Goal: Find specific page/section: Find specific page/section

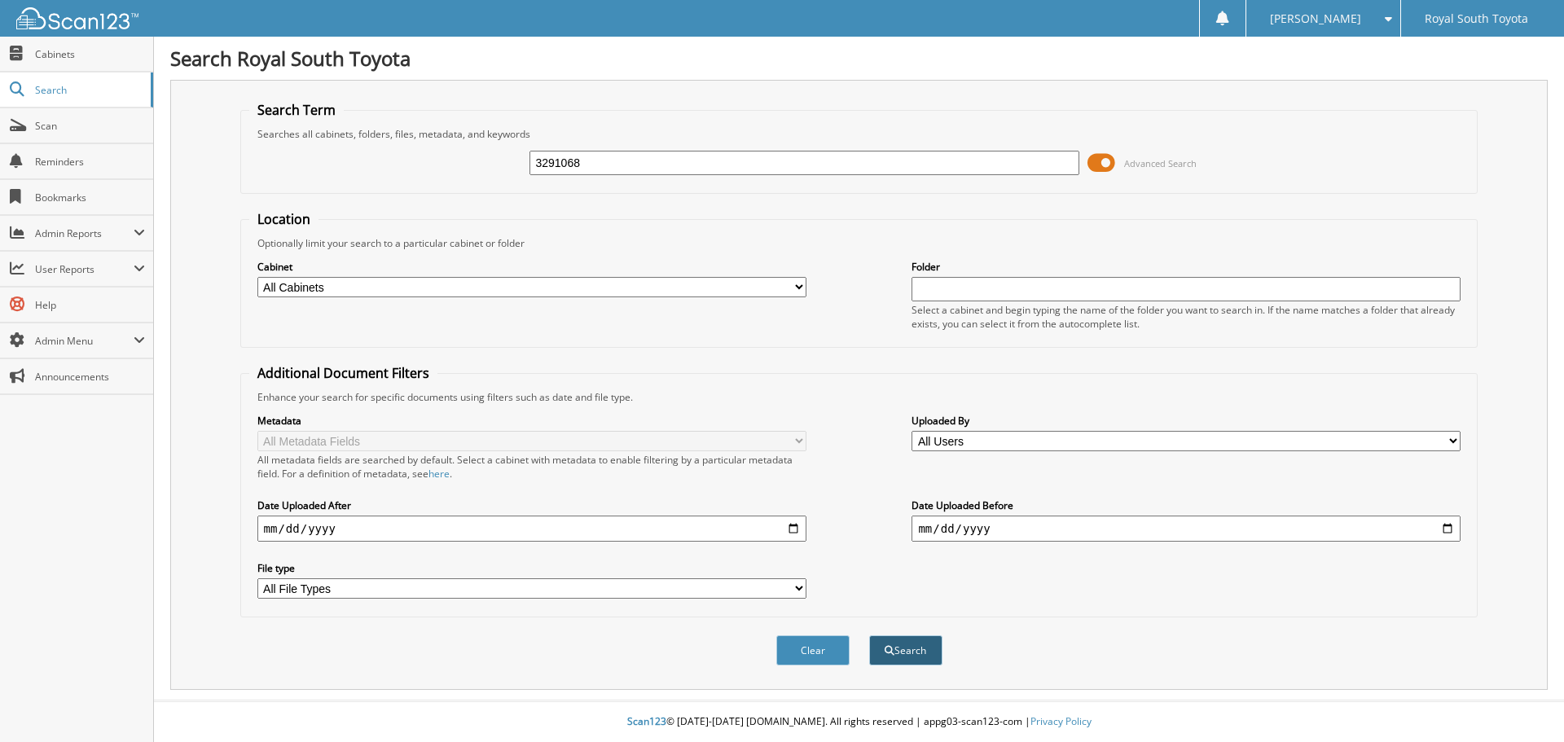
type input "3291068"
click at [926, 658] on button "Search" at bounding box center [905, 650] width 73 height 30
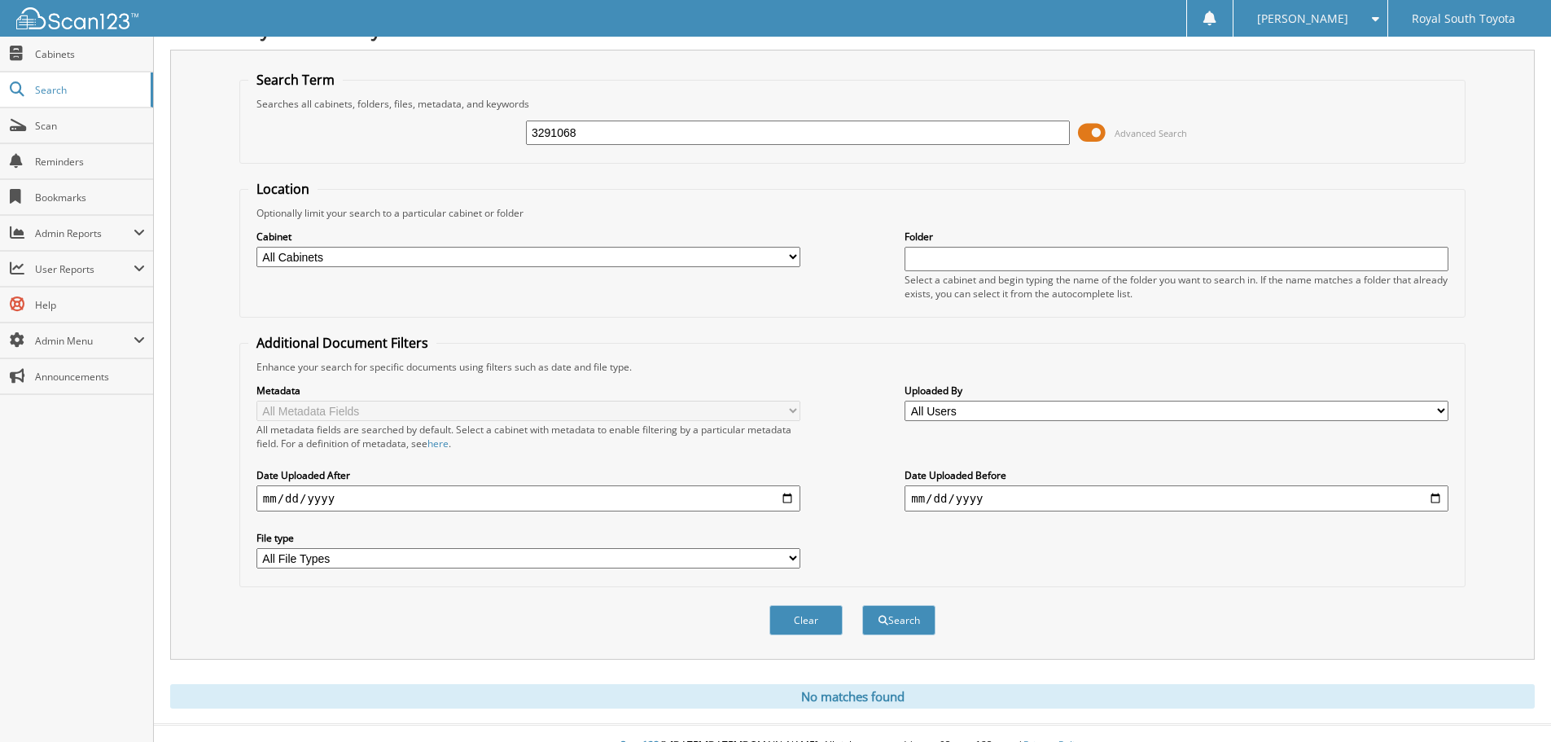
scroll to position [55, 0]
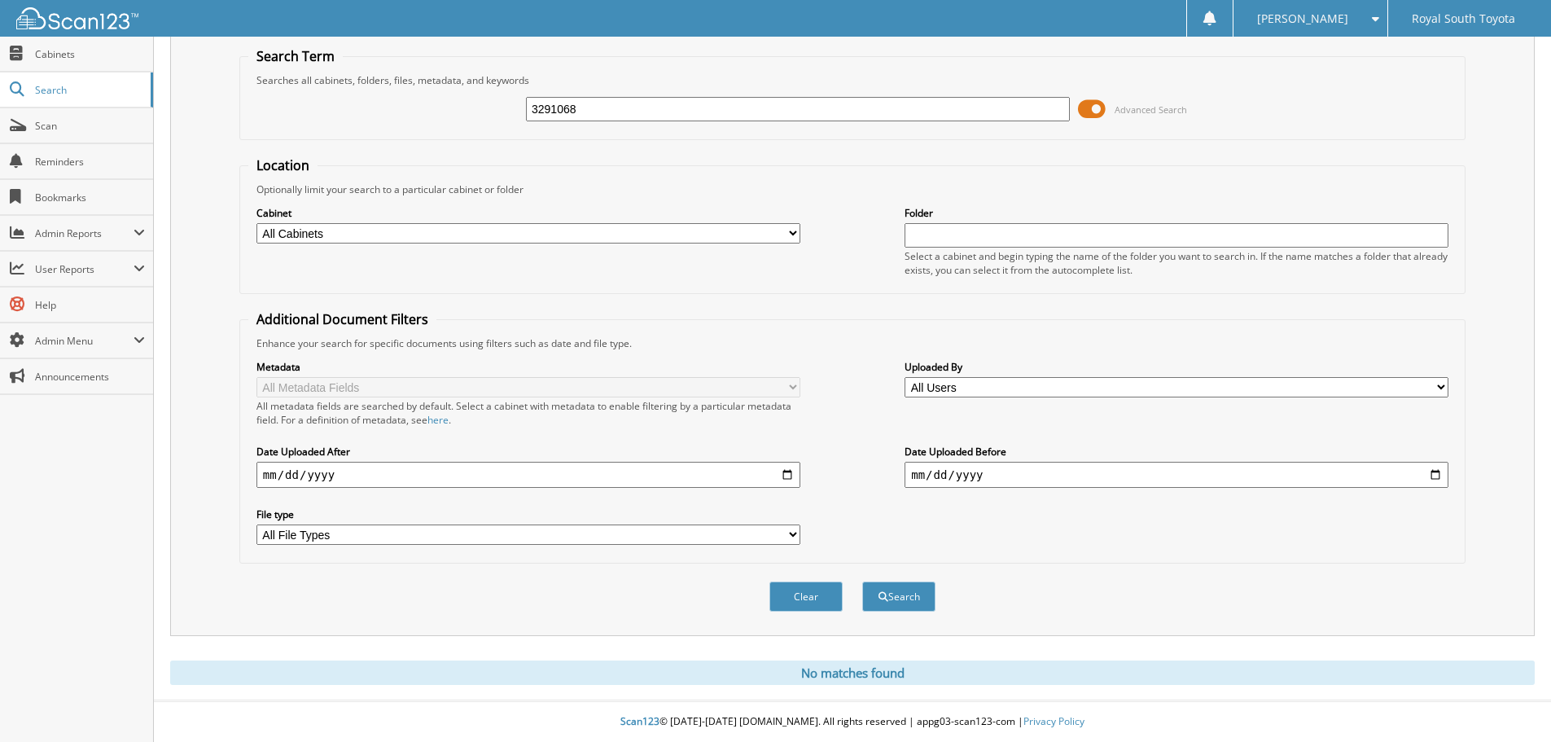
click at [65, 33] on div at bounding box center [69, 18] width 138 height 37
click at [1359, 17] on div "[PERSON_NAME]" at bounding box center [1311, 18] width 138 height 37
click at [1330, 76] on link "Logout" at bounding box center [1311, 79] width 154 height 29
